Goal: Task Accomplishment & Management: Manage account settings

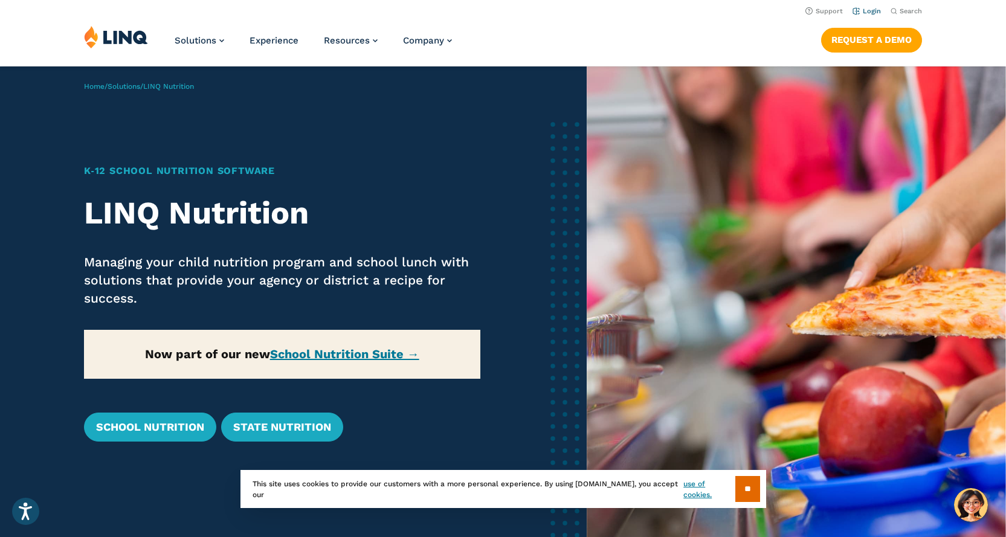
click at [876, 11] on link "Login" at bounding box center [867, 11] width 28 height 8
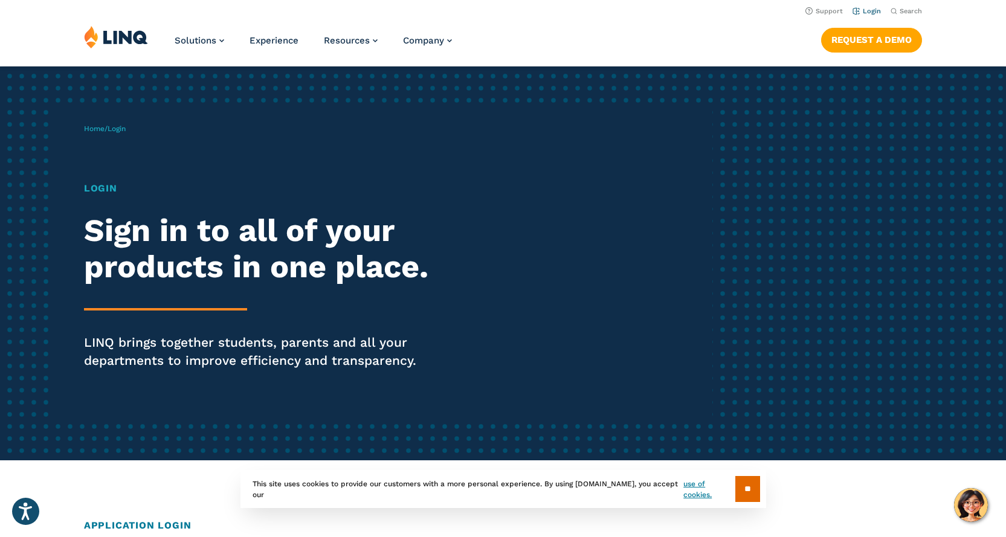
click at [867, 14] on link "Login" at bounding box center [867, 11] width 28 height 8
